Goal: Manage account settings

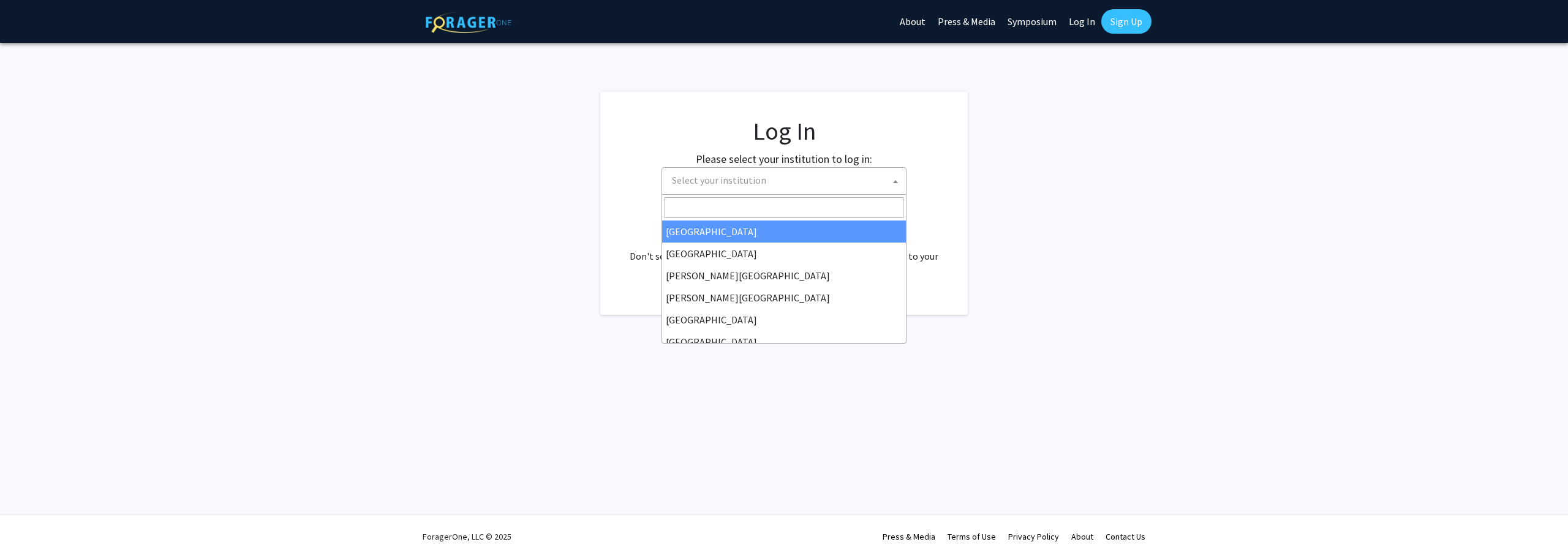
click at [809, 188] on span "Select your institution" at bounding box center [786, 181] width 239 height 25
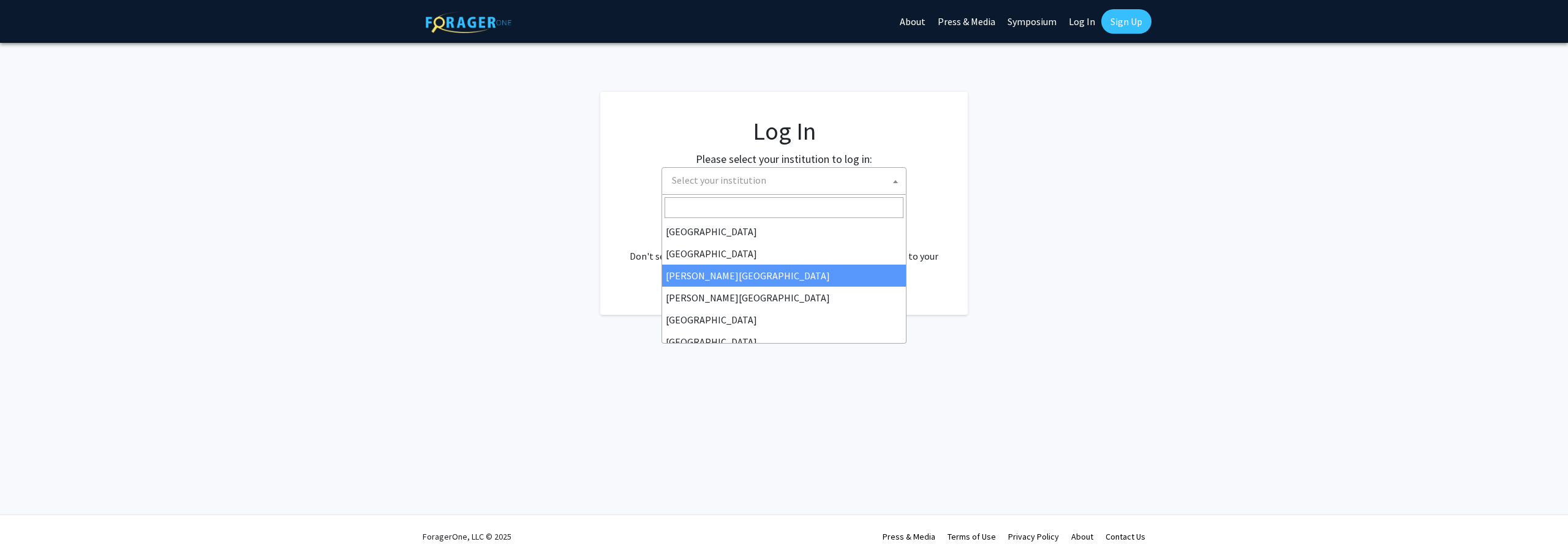
select select "5"
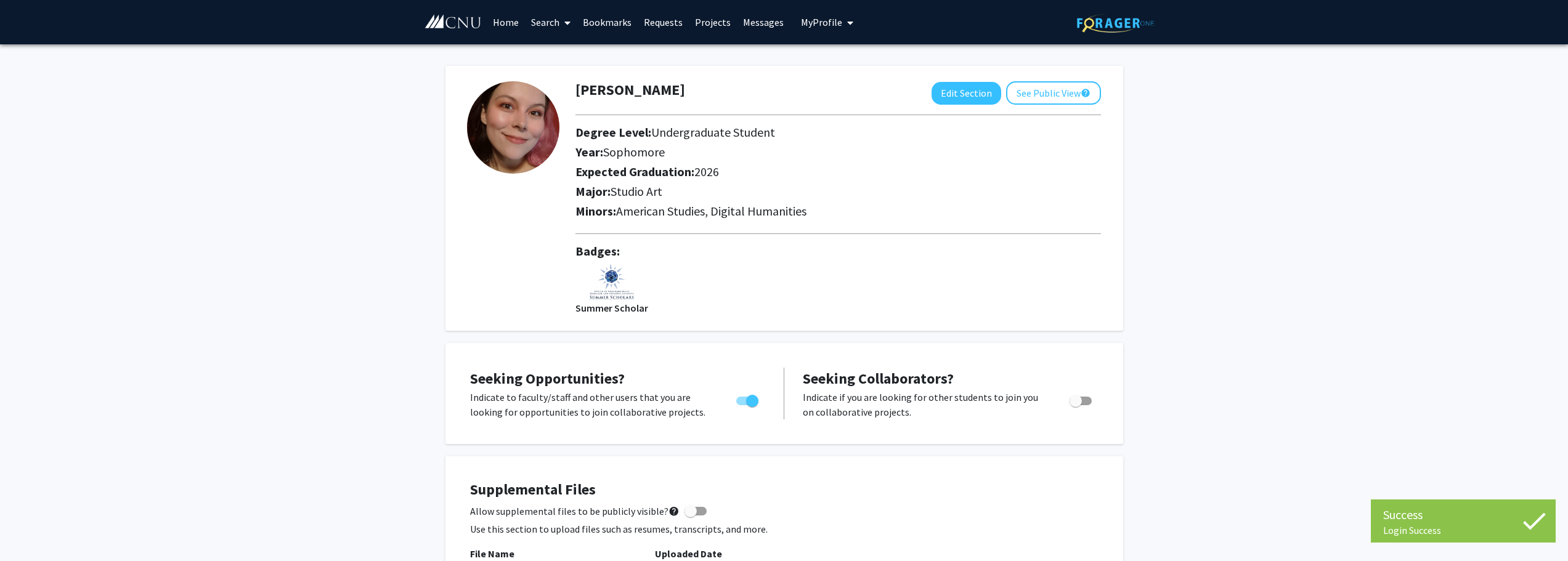
click at [606, 294] on img at bounding box center [611, 282] width 46 height 37
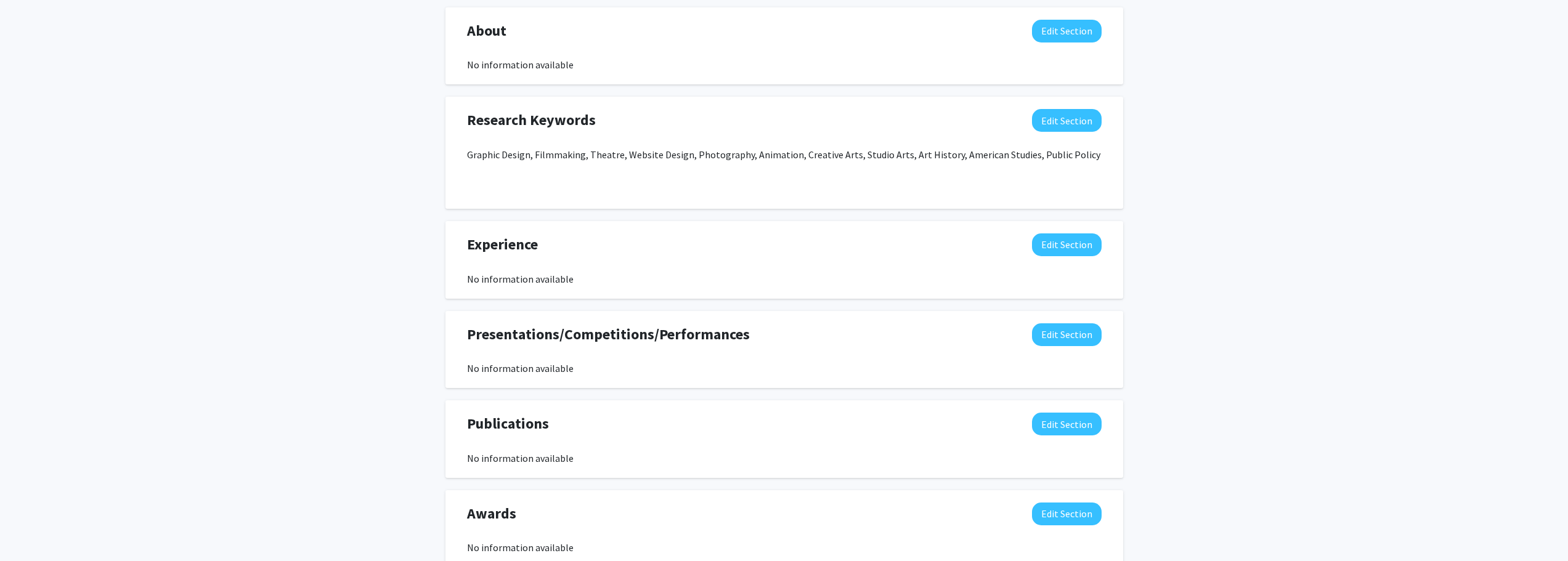
scroll to position [739, 0]
